Goal: Information Seeking & Learning: Check status

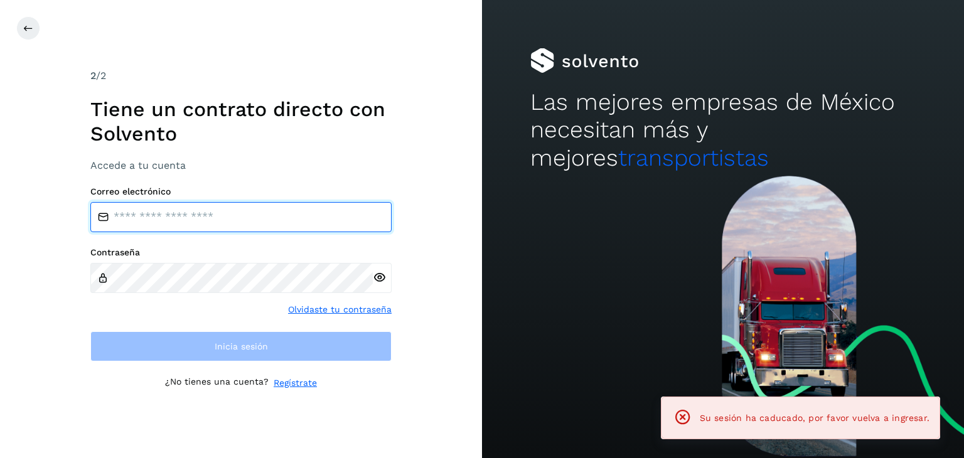
click at [253, 223] on input "email" at bounding box center [240, 217] width 301 height 30
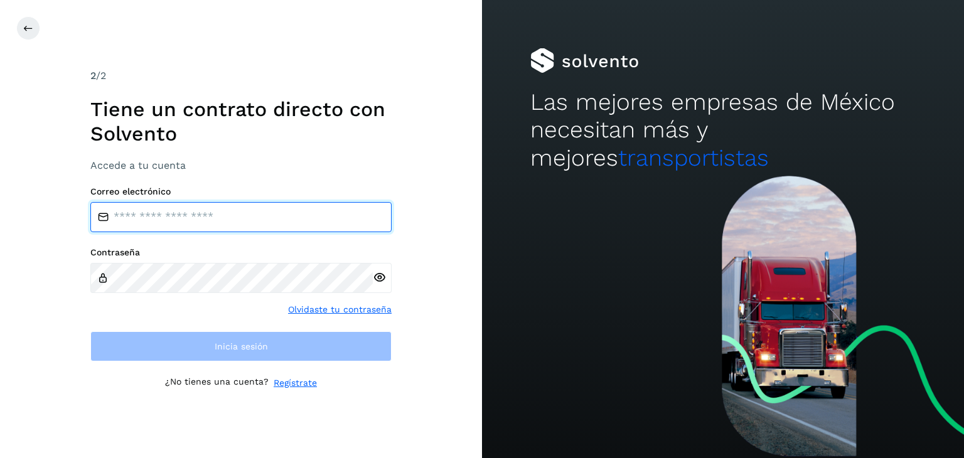
type input "**********"
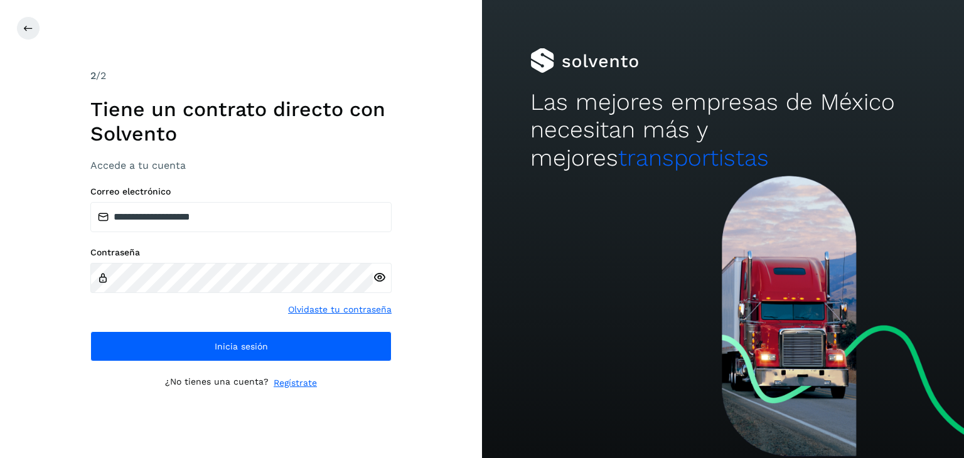
click at [378, 274] on icon at bounding box center [379, 277] width 13 height 13
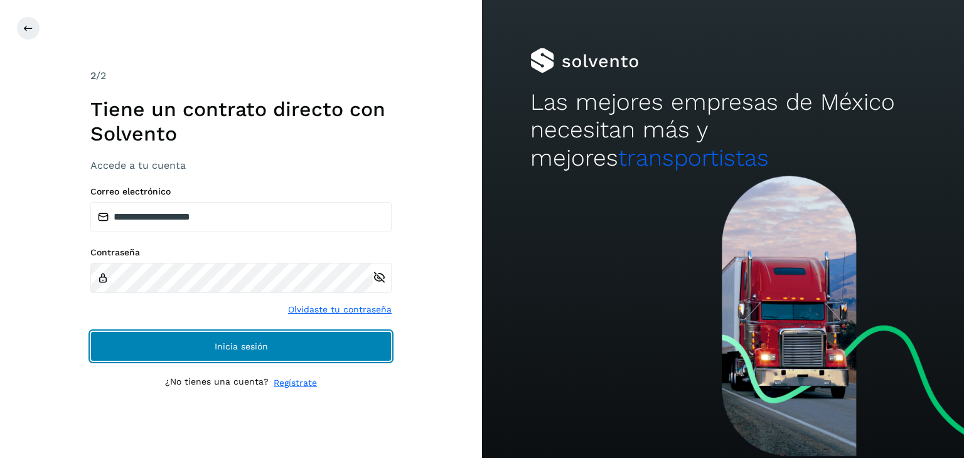
click at [270, 351] on button "Inicia sesión" at bounding box center [240, 346] width 301 height 30
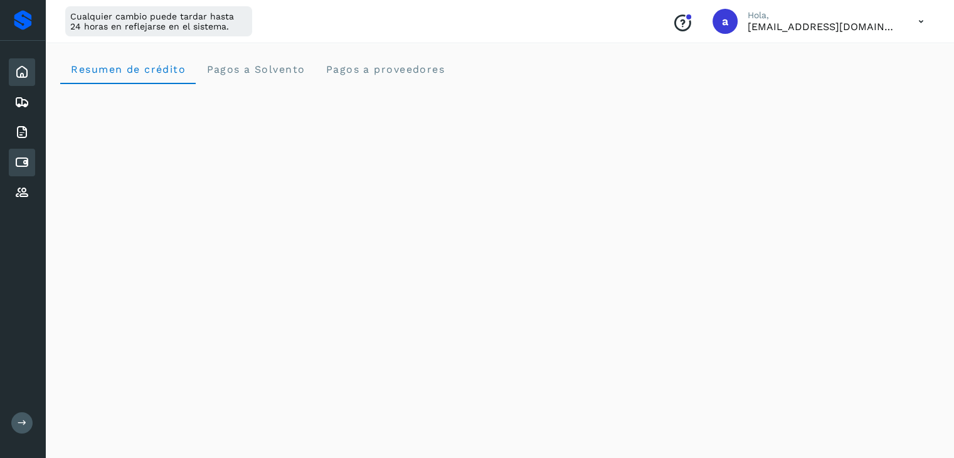
click at [28, 155] on icon at bounding box center [21, 162] width 15 height 15
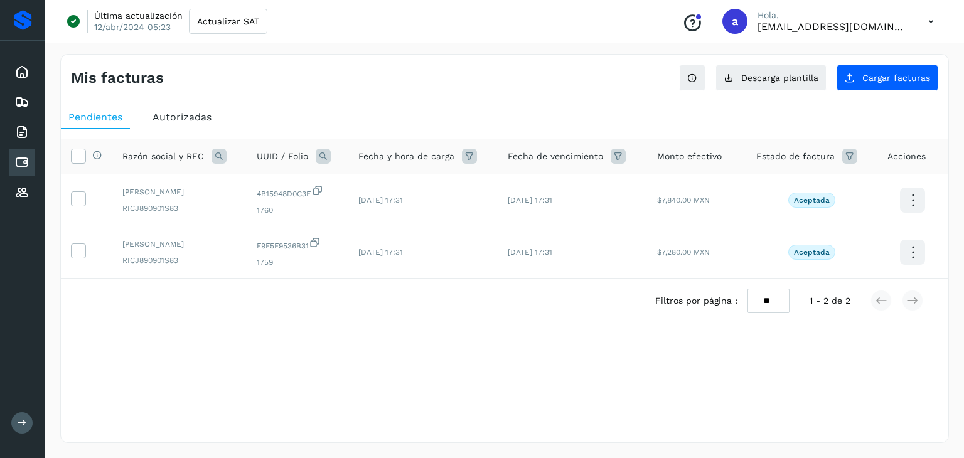
click at [476, 156] on icon at bounding box center [469, 156] width 15 height 15
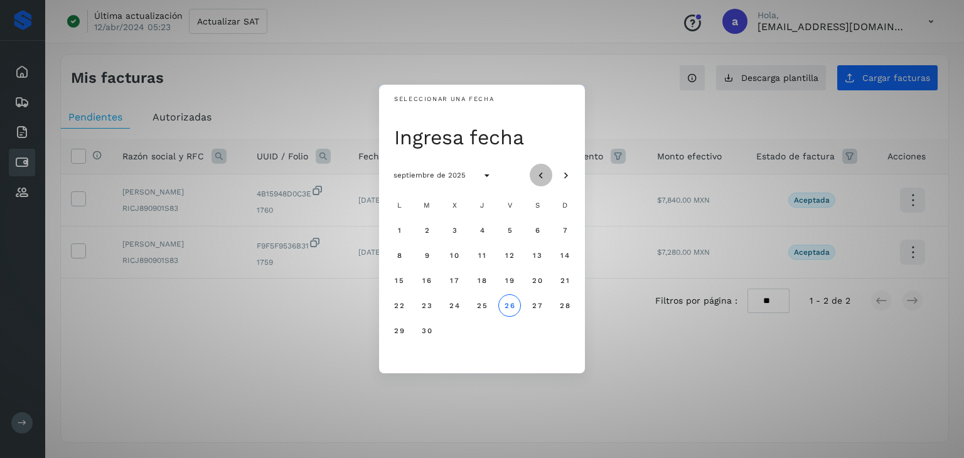
click at [538, 175] on icon "Mes anterior" at bounding box center [541, 175] width 13 height 13
click at [564, 230] on span "1" at bounding box center [564, 230] width 4 height 9
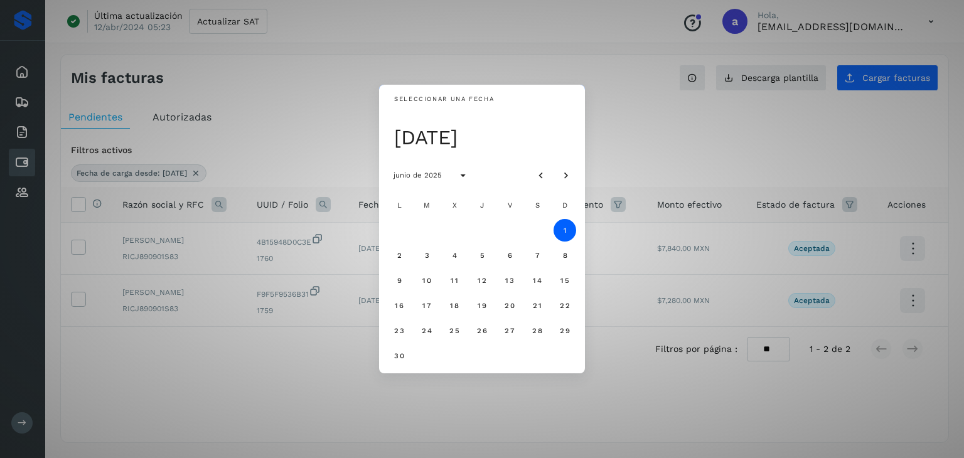
click at [622, 136] on div "Seleccionar una fecha [DATE] [DATE] L M X J V S D 1 2 3 4 5 6 7 8 9 10 11 12 13…" at bounding box center [482, 229] width 964 height 458
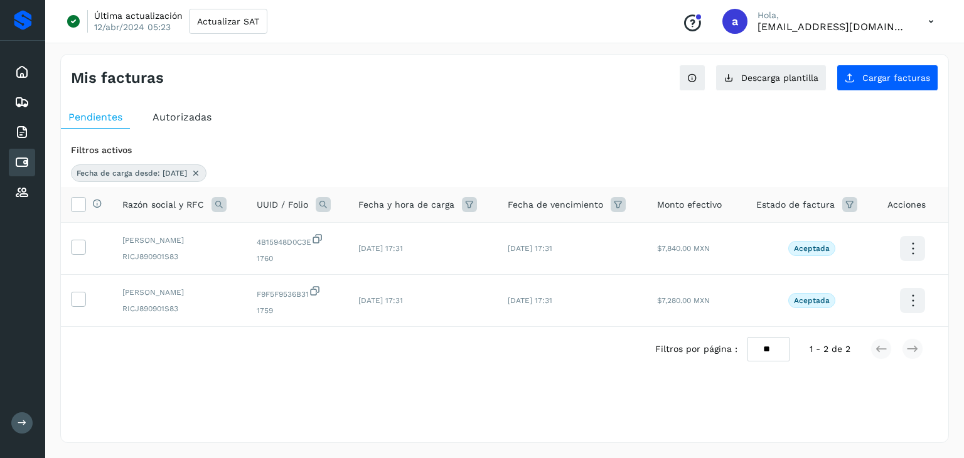
click at [186, 124] on div "Autorizadas" at bounding box center [182, 117] width 74 height 23
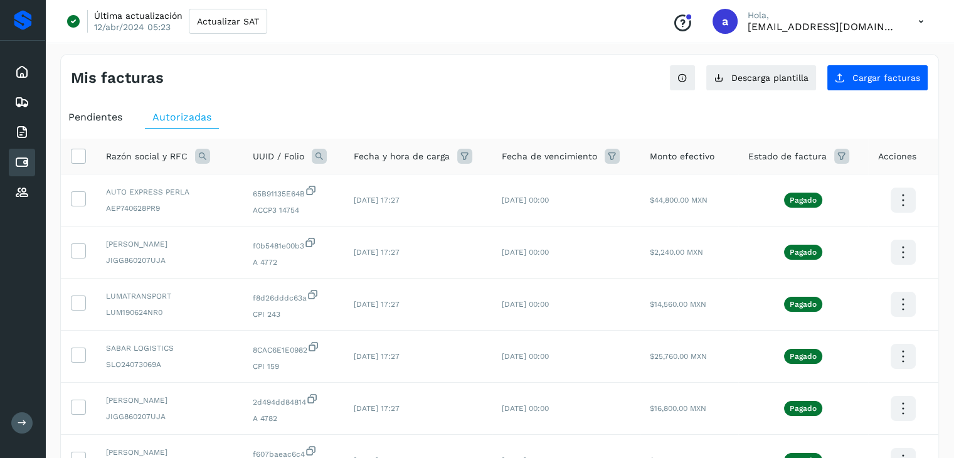
click at [469, 157] on icon at bounding box center [464, 156] width 15 height 15
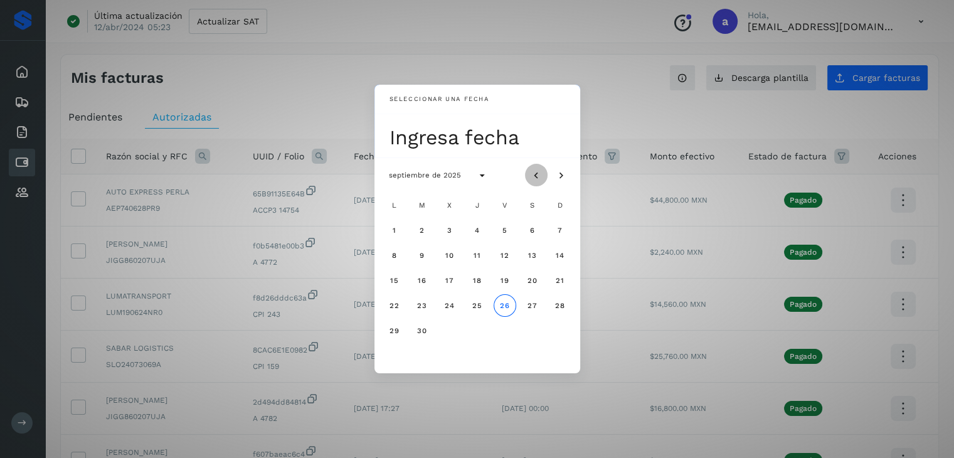
click at [531, 174] on icon "Mes anterior" at bounding box center [536, 175] width 13 height 13
click at [557, 226] on button "1" at bounding box center [560, 230] width 23 height 23
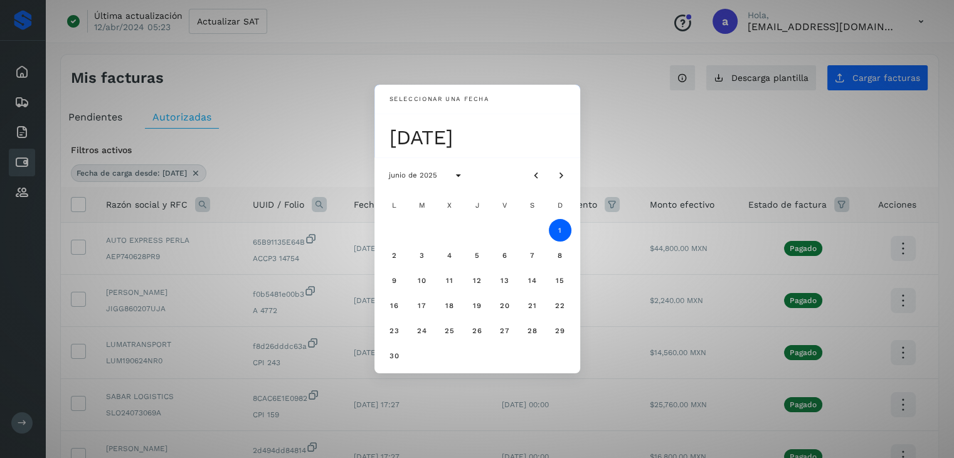
click at [613, 129] on div "Seleccionar una fecha [DATE] [DATE] L M X J V S D 1 2 3 4 5 6 7 8 9 10 11 12 13…" at bounding box center [477, 229] width 954 height 458
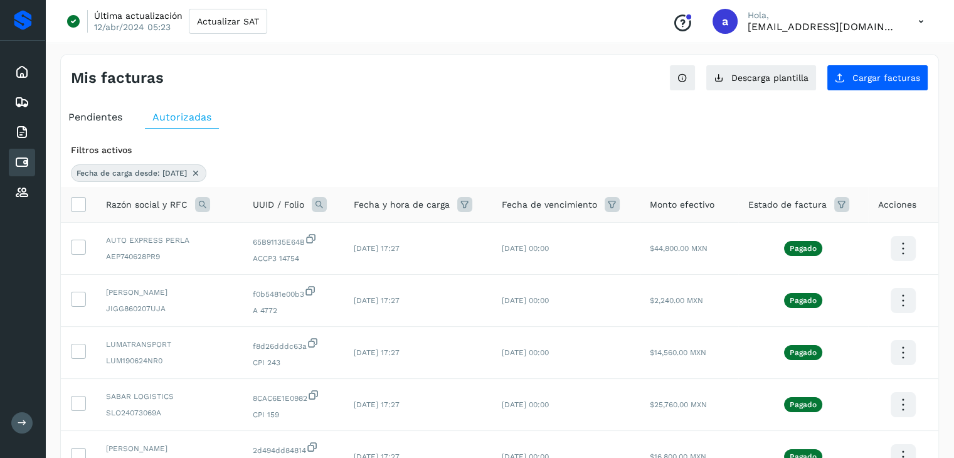
click at [619, 204] on icon at bounding box center [612, 204] width 15 height 15
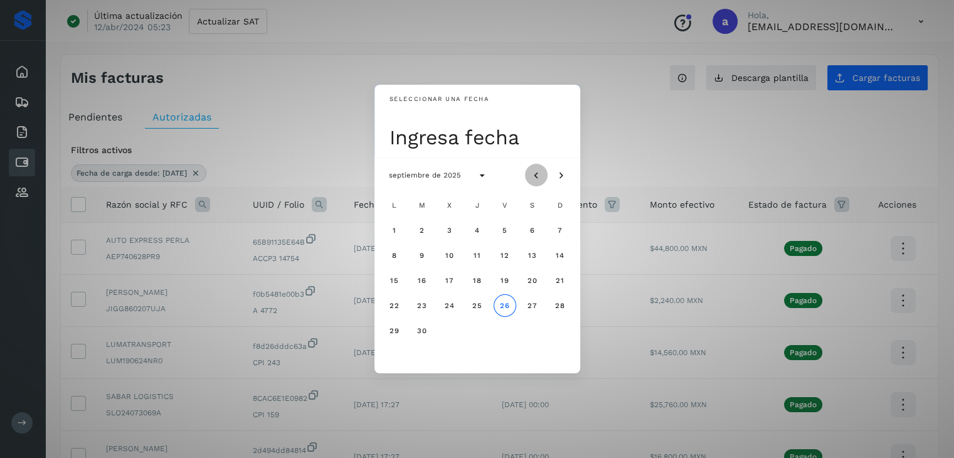
click at [539, 173] on icon "Mes anterior" at bounding box center [536, 175] width 13 height 13
click at [394, 356] on span "30" at bounding box center [394, 355] width 11 height 9
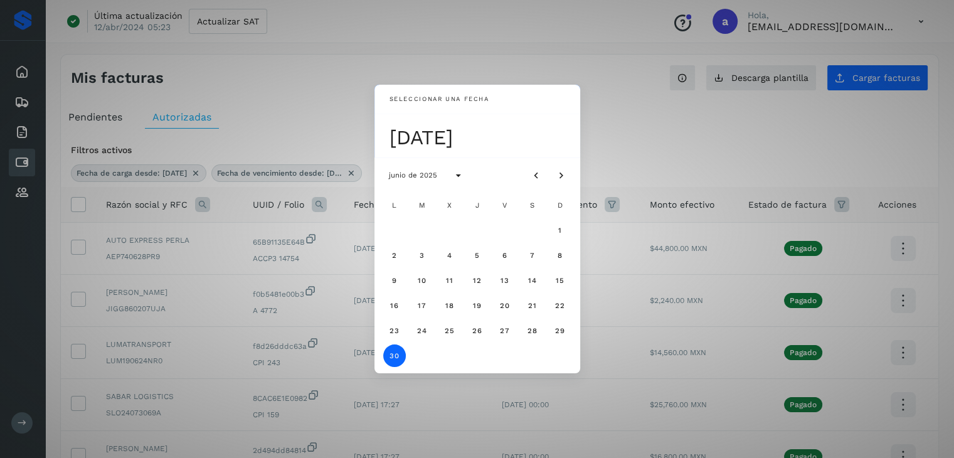
click at [394, 356] on span "30" at bounding box center [394, 355] width 11 height 9
click at [616, 148] on div "Seleccionar una fecha Ingresa fecha [DATE] L M X J V S D 1 2 3 4 5 6 7 8 9 10 1…" at bounding box center [477, 229] width 954 height 458
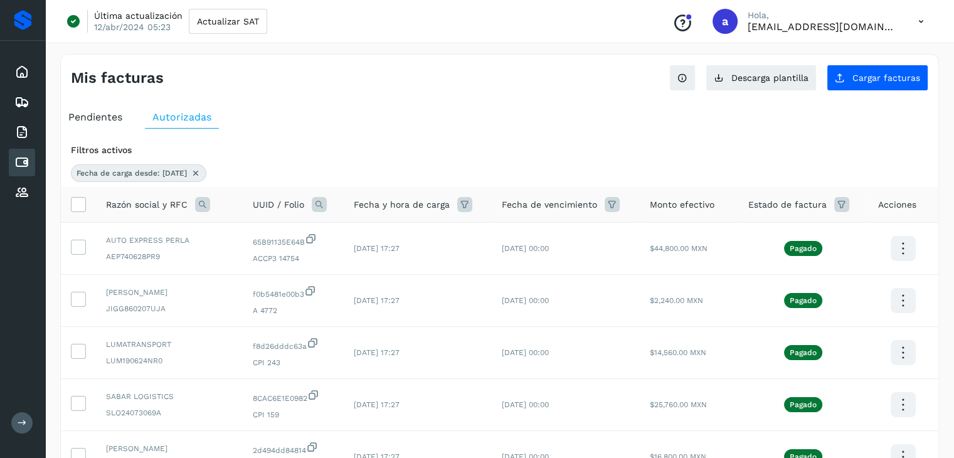
click at [472, 205] on icon at bounding box center [464, 204] width 15 height 15
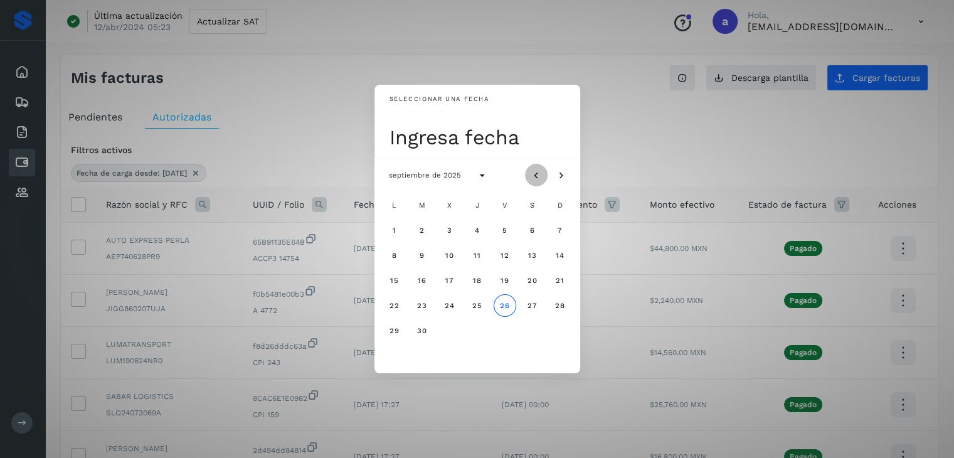
click at [536, 178] on icon "Mes anterior" at bounding box center [536, 175] width 13 height 13
click at [556, 233] on button "1" at bounding box center [560, 230] width 23 height 23
click at [397, 356] on span "30" at bounding box center [394, 355] width 11 height 9
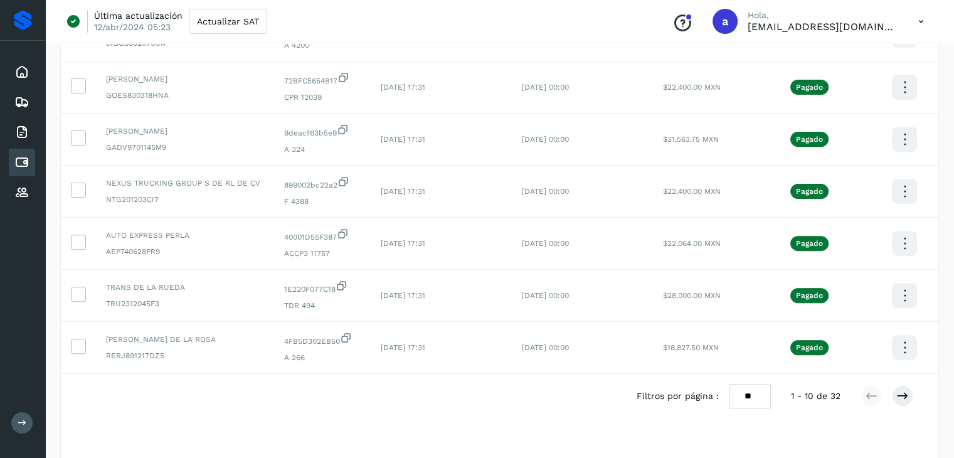
scroll to position [376, 0]
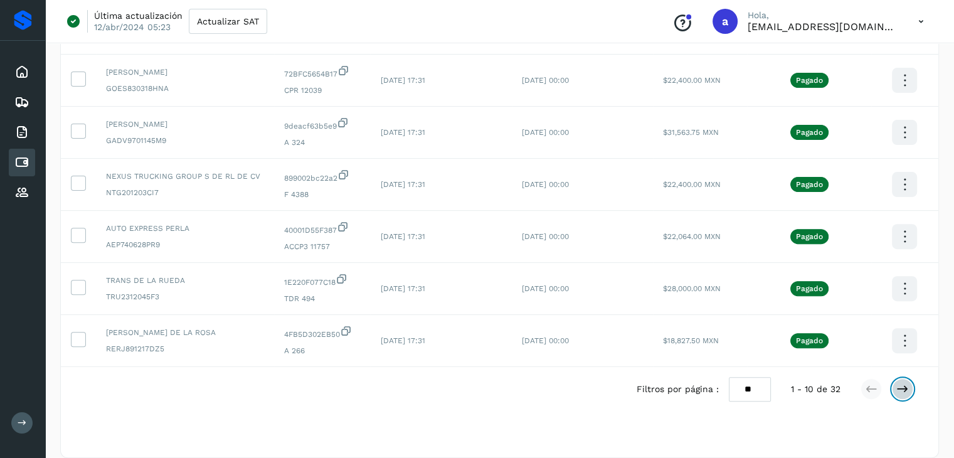
click at [900, 390] on icon at bounding box center [903, 389] width 13 height 13
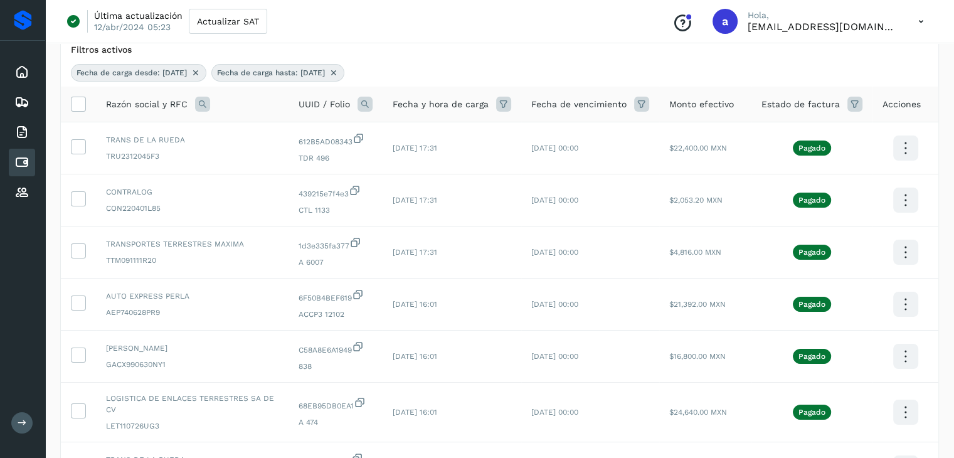
scroll to position [75, 0]
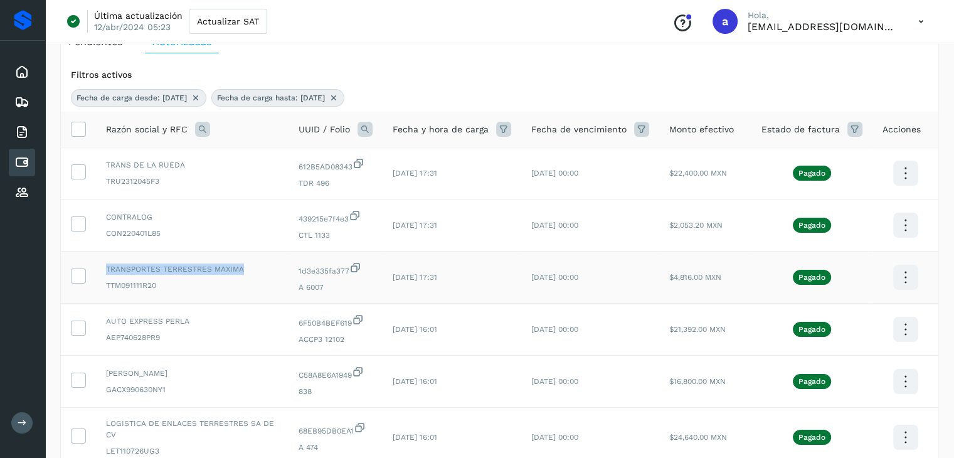
drag, startPoint x: 108, startPoint y: 270, endPoint x: 243, endPoint y: 268, distance: 135.5
click at [243, 268] on span "TRANSPORTES TERRESTRES MAXIMA" at bounding box center [192, 269] width 173 height 11
copy span "TRANSPORTES TERRESTRES MAXIMA"
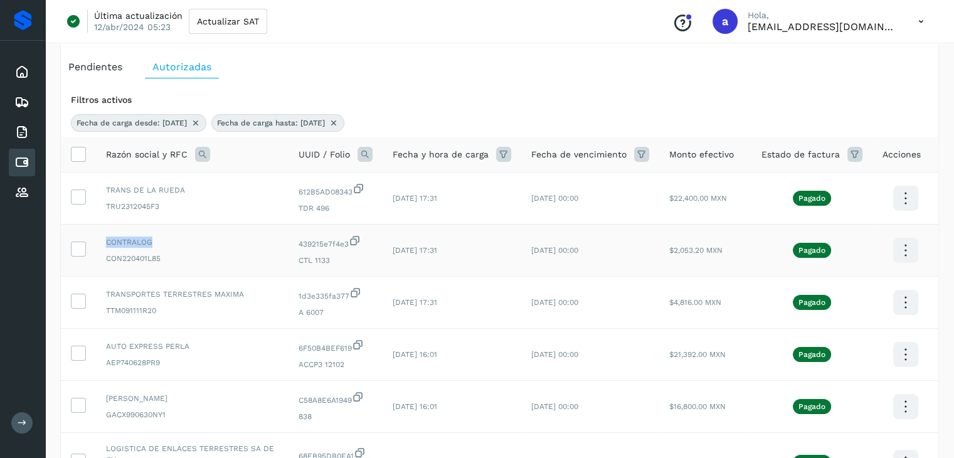
drag, startPoint x: 104, startPoint y: 241, endPoint x: 155, endPoint y: 242, distance: 51.5
click at [155, 242] on td "CONTRALOG CON220401L85" at bounding box center [192, 251] width 193 height 52
copy span "CONTRALOG"
click at [907, 297] on icon at bounding box center [905, 302] width 29 height 29
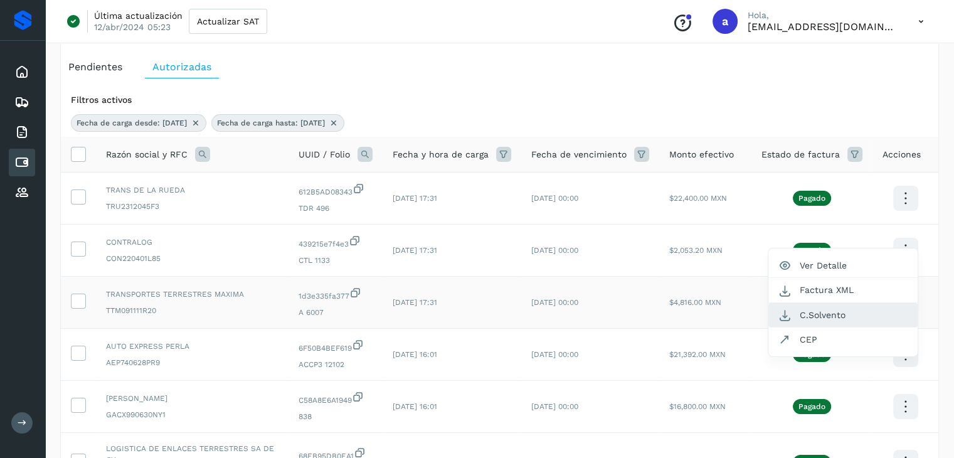
click at [836, 310] on button "C.Solvento" at bounding box center [843, 315] width 149 height 24
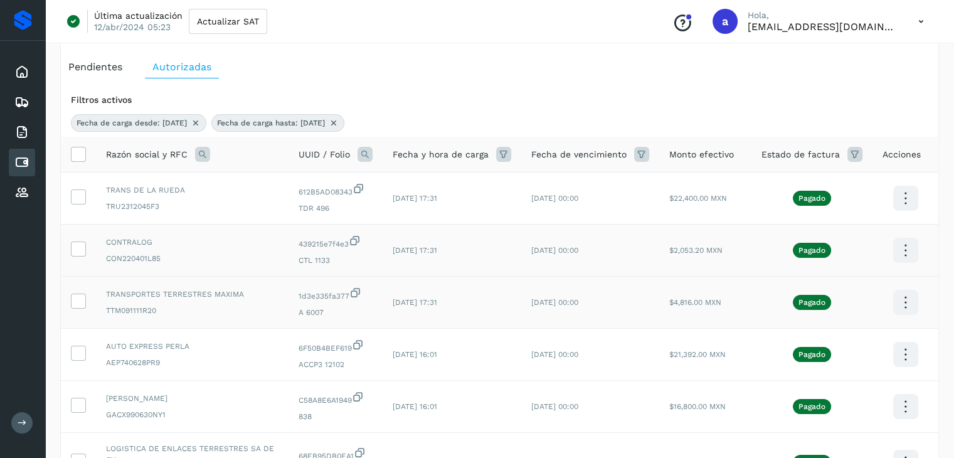
click at [900, 251] on icon at bounding box center [905, 250] width 29 height 29
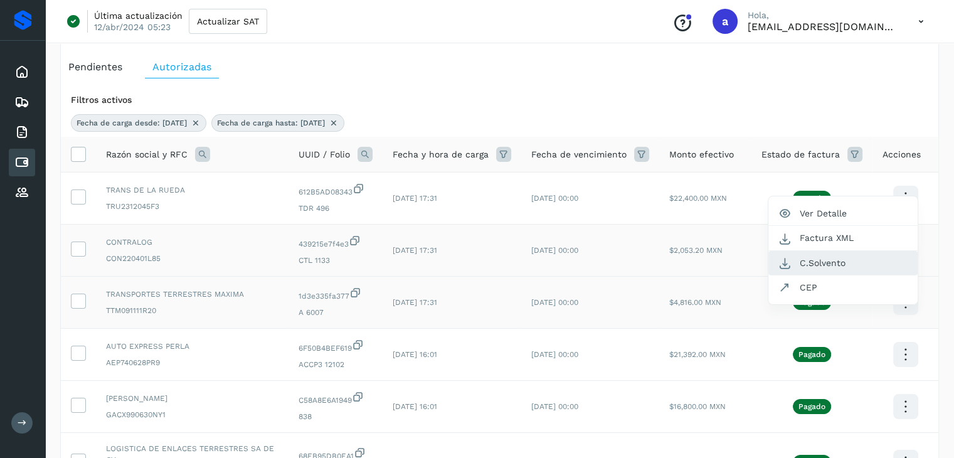
click at [819, 265] on button "C.Solvento" at bounding box center [843, 263] width 149 height 24
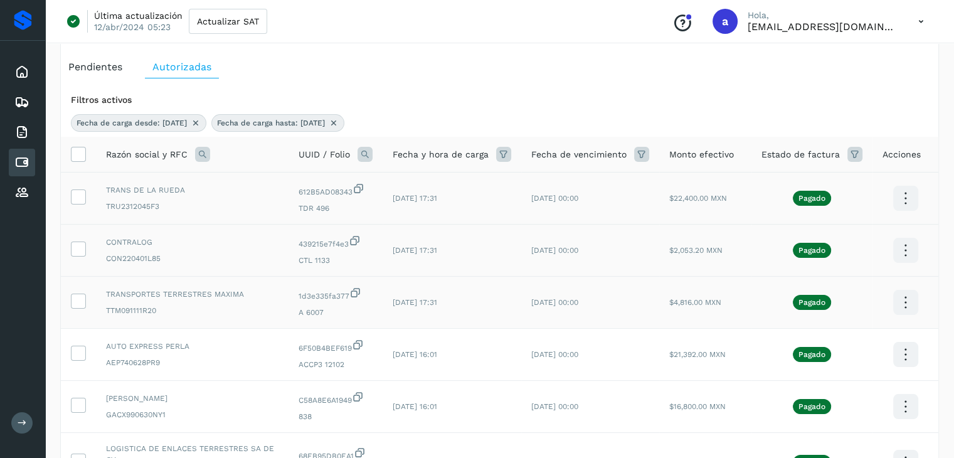
click at [902, 204] on icon at bounding box center [905, 198] width 29 height 29
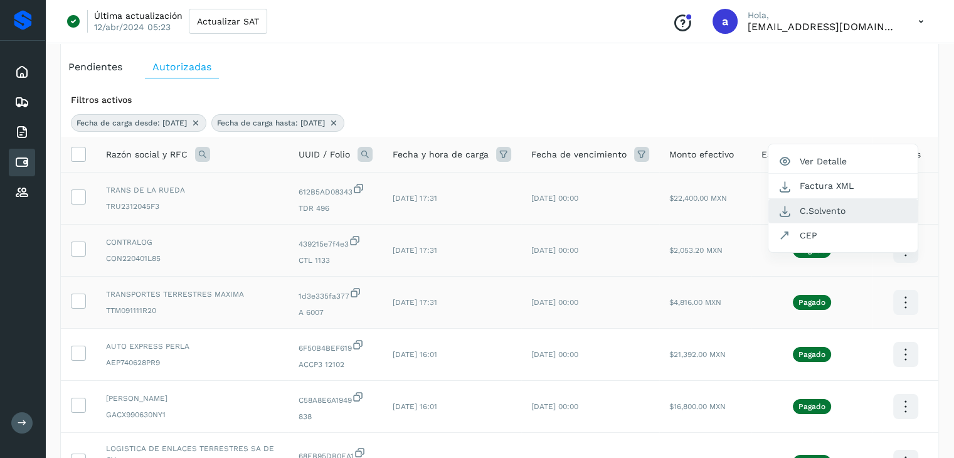
click at [832, 213] on button "C.Solvento" at bounding box center [843, 211] width 149 height 24
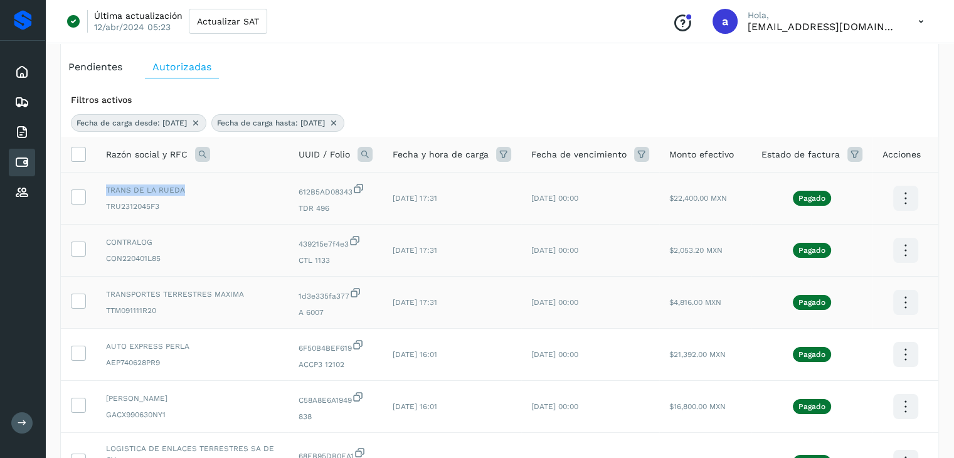
drag, startPoint x: 105, startPoint y: 188, endPoint x: 186, endPoint y: 186, distance: 80.3
click at [186, 186] on span "TRANS DE LA RUEDA" at bounding box center [192, 189] width 173 height 11
copy span "TRANS DE LA RUEDA"
click at [895, 78] on div "Filtros activos Fecha de carga desde: [DATE] Fecha de carga hasta: [DATE] Razón…" at bounding box center [500, 432] width 878 height 708
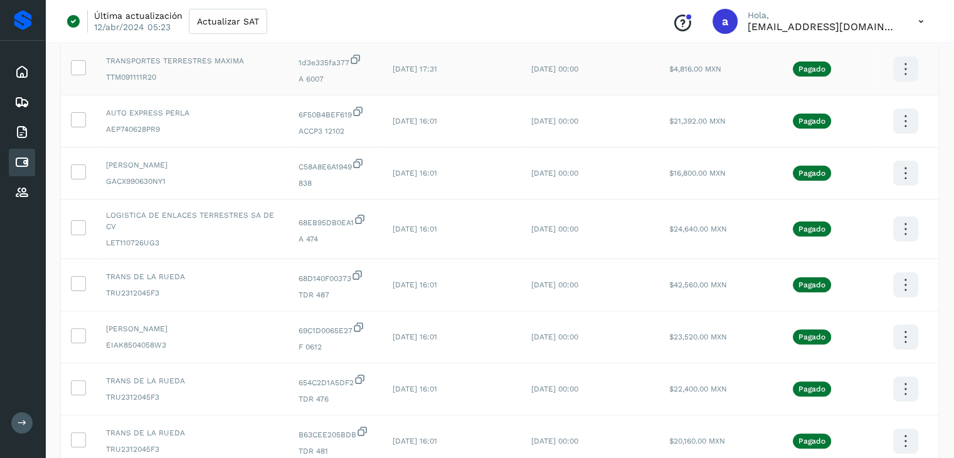
scroll to position [392, 0]
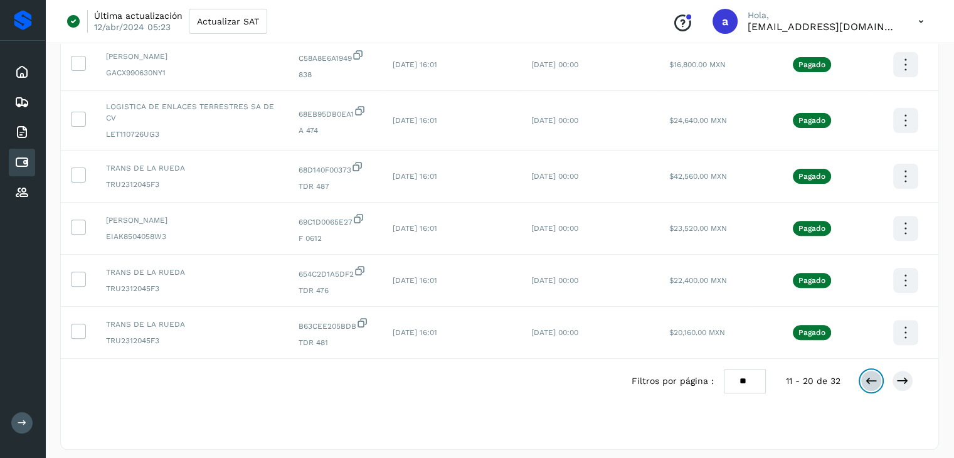
click at [874, 379] on icon at bounding box center [871, 381] width 13 height 13
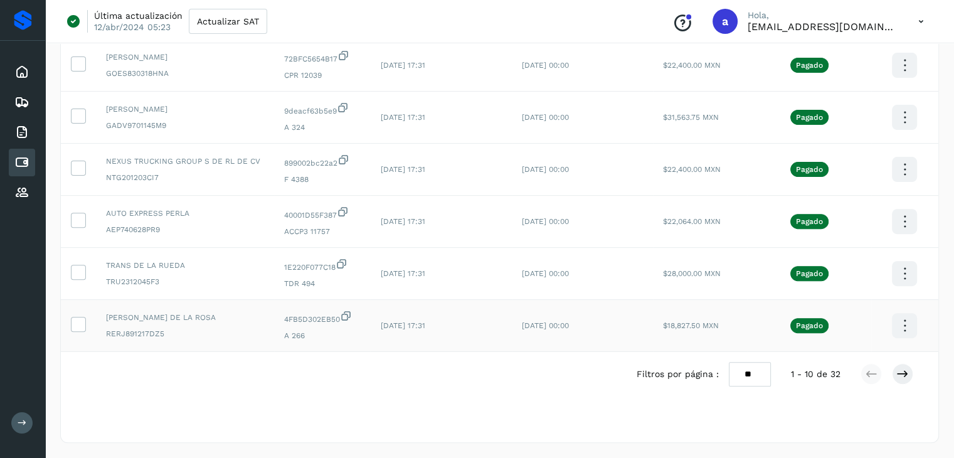
click at [903, 331] on icon at bounding box center [904, 325] width 29 height 29
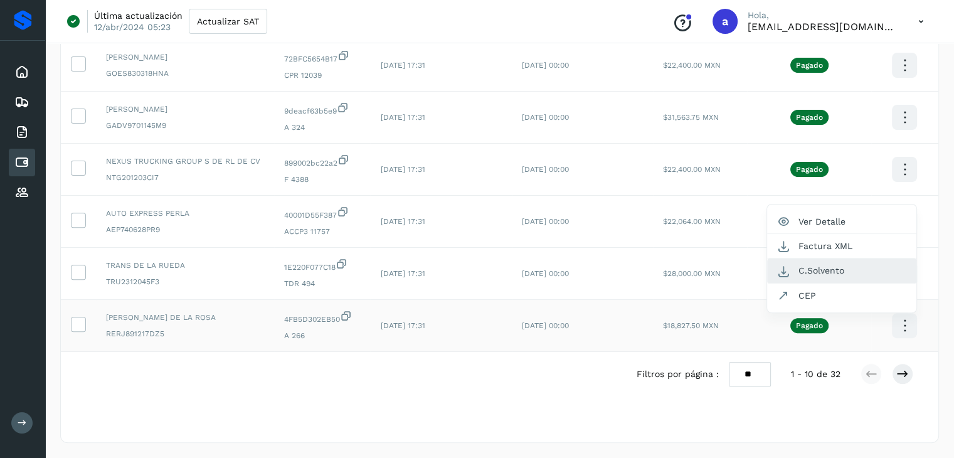
click at [851, 272] on button "C.Solvento" at bounding box center [841, 270] width 149 height 24
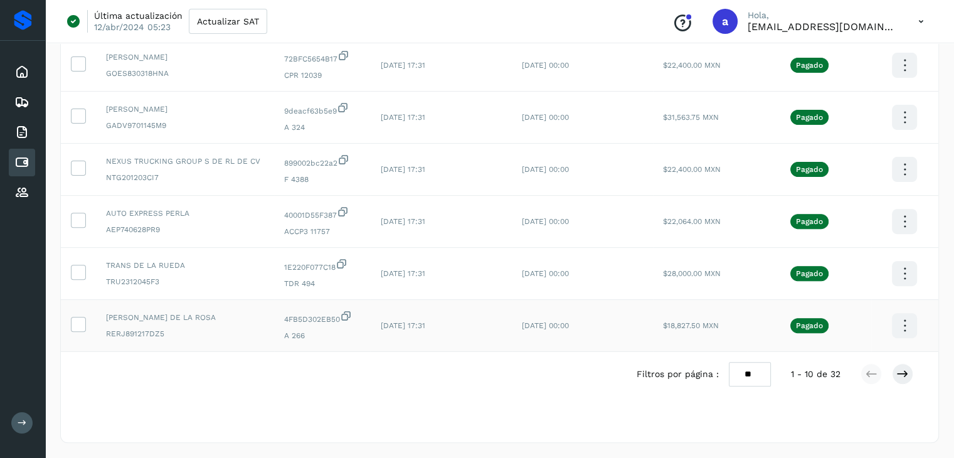
drag, startPoint x: 105, startPoint y: 315, endPoint x: 252, endPoint y: 321, distance: 146.9
click at [252, 321] on td "[PERSON_NAME] DE LA ROSA RERJ891217DZ5" at bounding box center [185, 326] width 178 height 52
copy span "[PERSON_NAME] DE LA ROSA"
click at [384, 377] on div "Filtros por página : ** ** ** 1 - 10 de 32" at bounding box center [500, 374] width 878 height 45
